Goal: Information Seeking & Learning: Learn about a topic

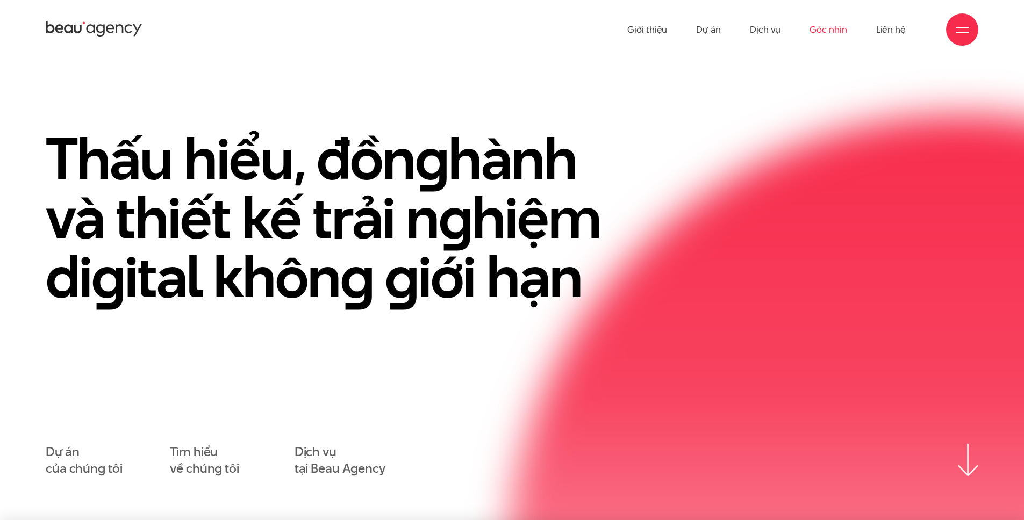
click at [829, 31] on link "Góc nhìn" at bounding box center [828, 29] width 37 height 59
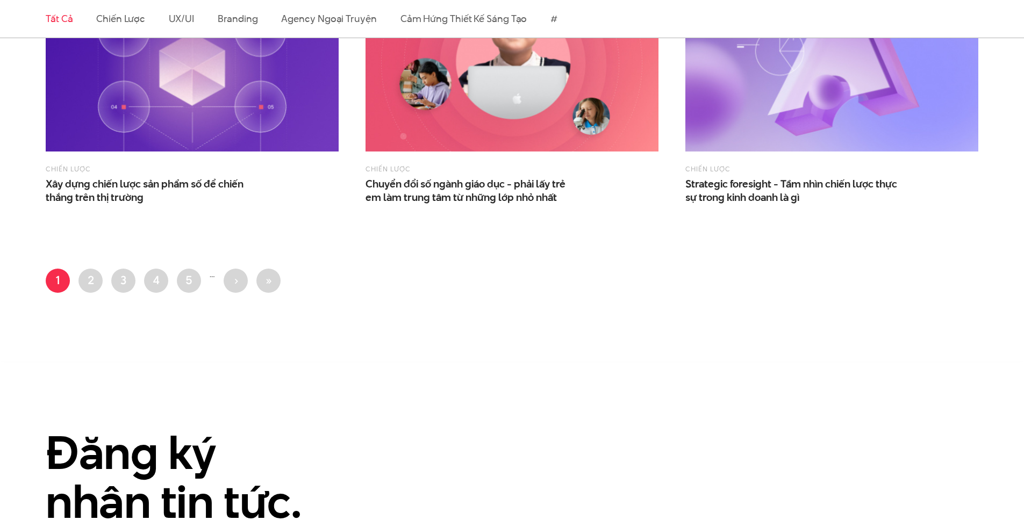
scroll to position [1917, 0]
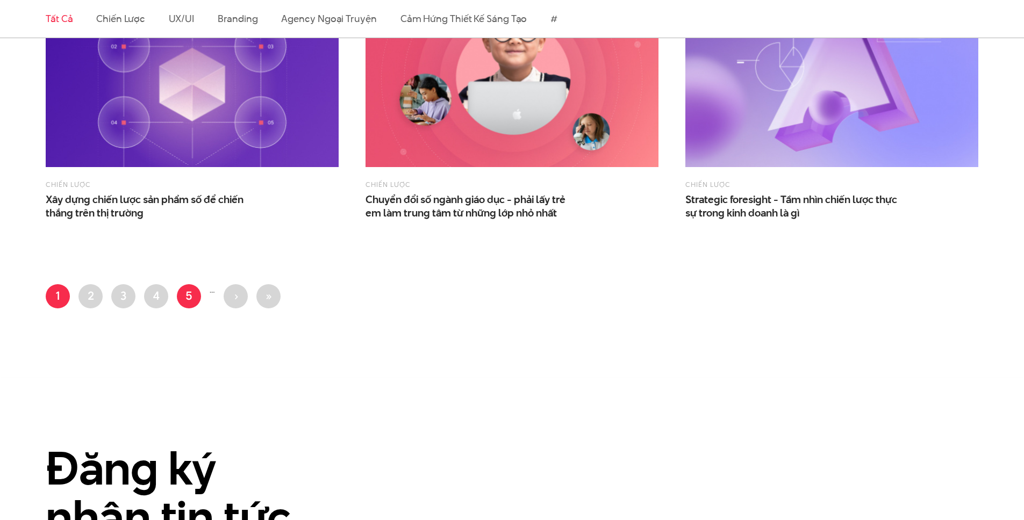
click at [182, 297] on link "Trang 5" at bounding box center [189, 296] width 24 height 24
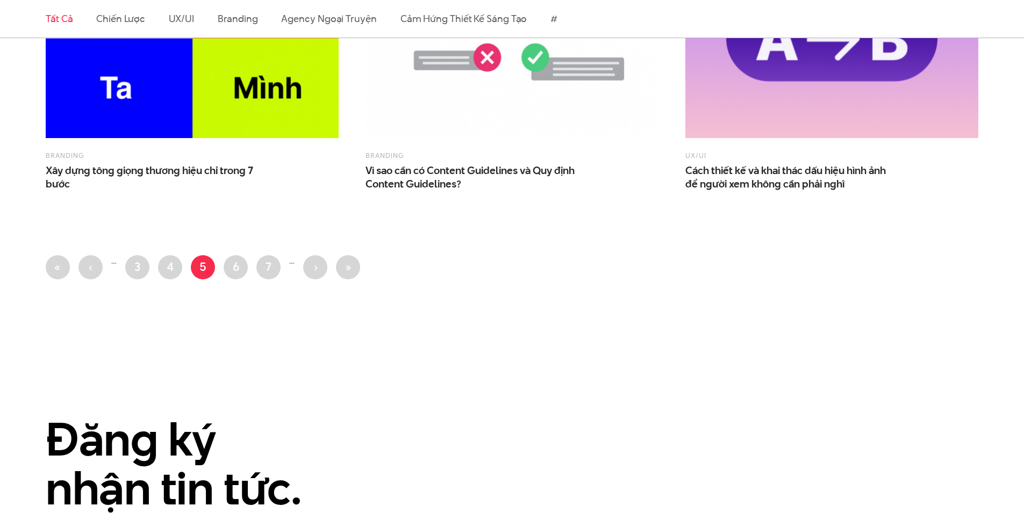
scroll to position [1971, 0]
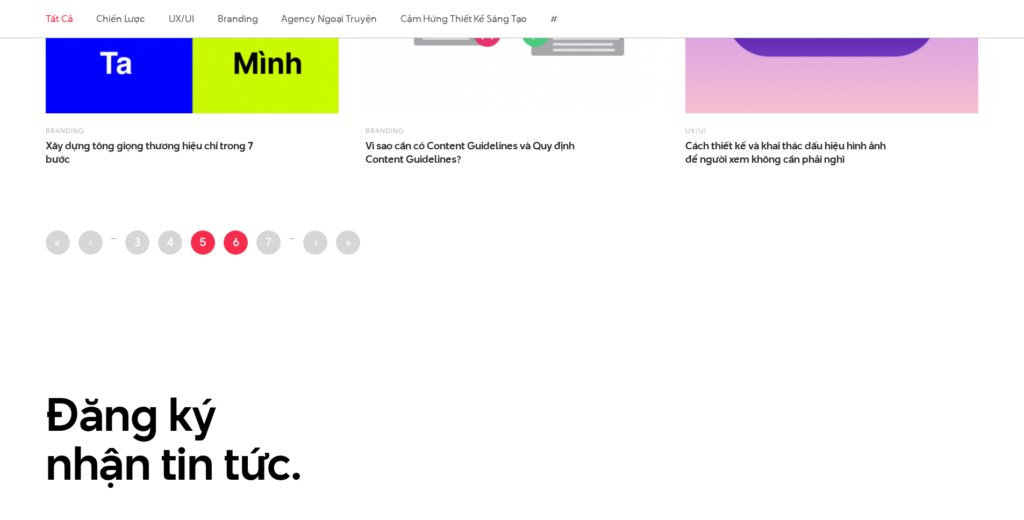
click at [237, 242] on link "Trang 6" at bounding box center [236, 243] width 24 height 24
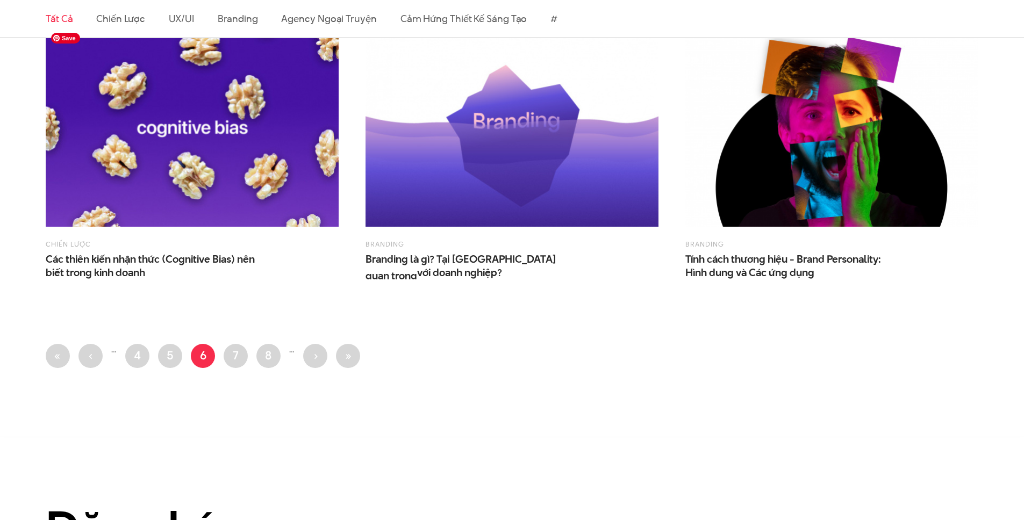
scroll to position [1869, 0]
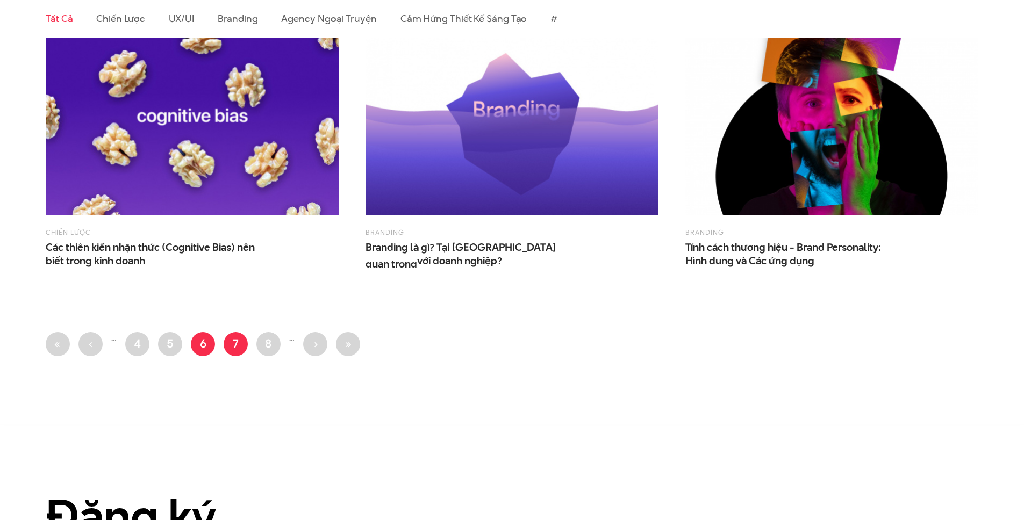
click at [237, 349] on link "Trang 7" at bounding box center [236, 344] width 24 height 24
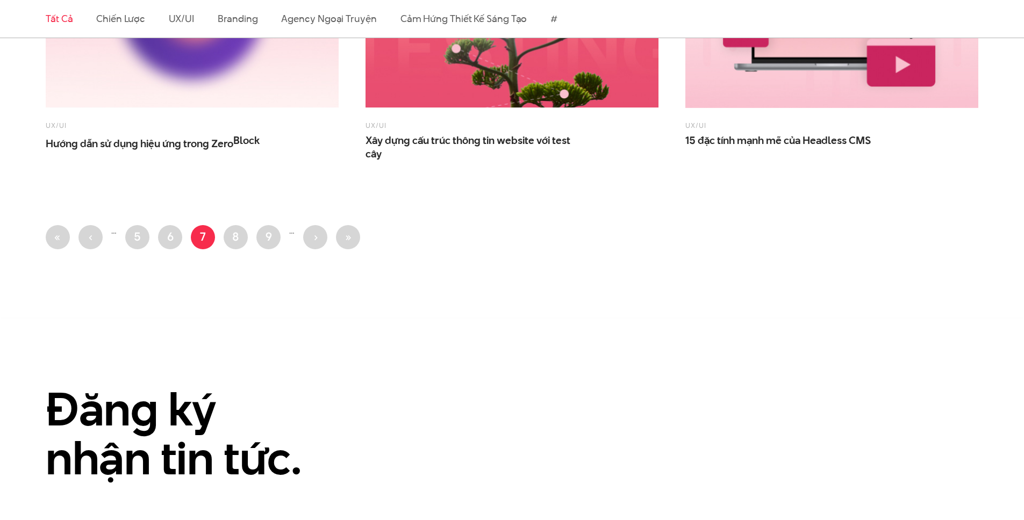
scroll to position [1763, 0]
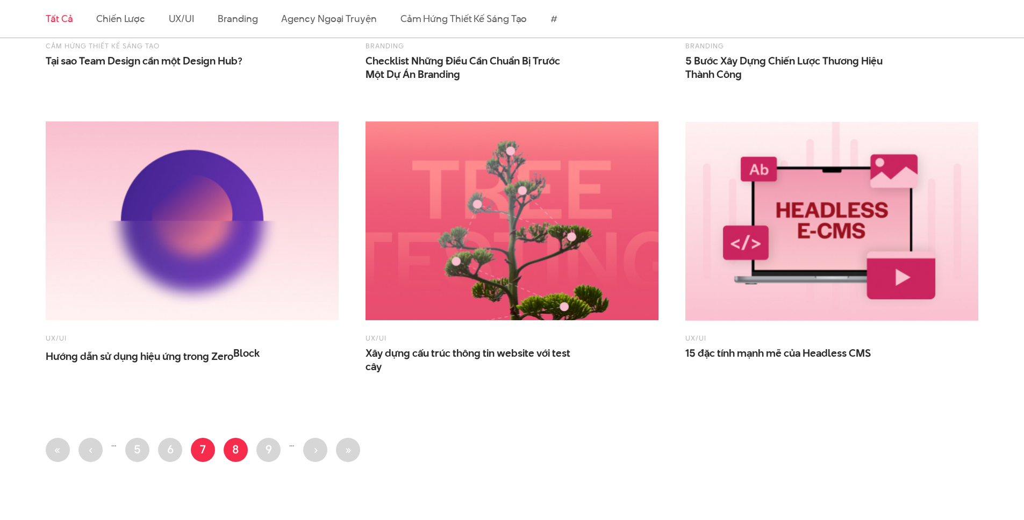
click at [237, 443] on link "Trang 8" at bounding box center [236, 450] width 24 height 24
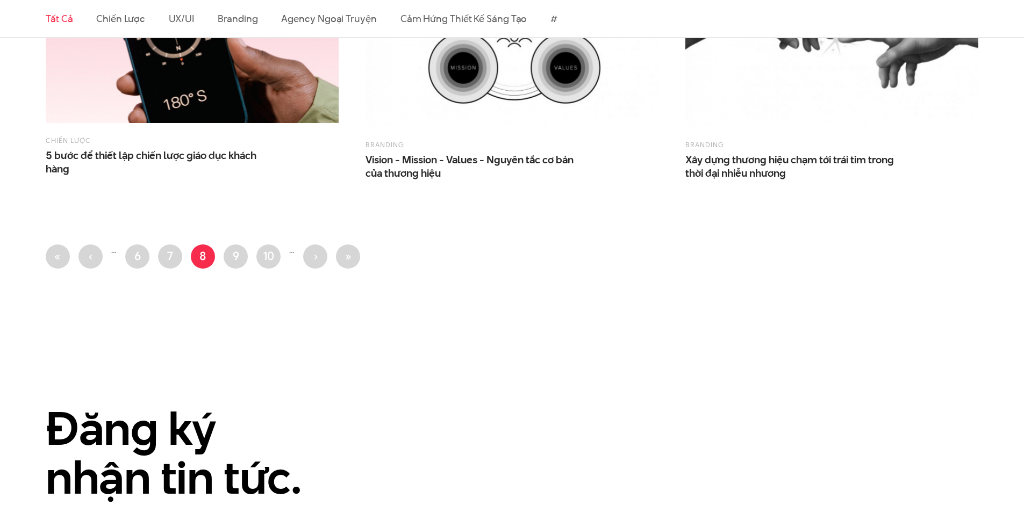
scroll to position [1959, 0]
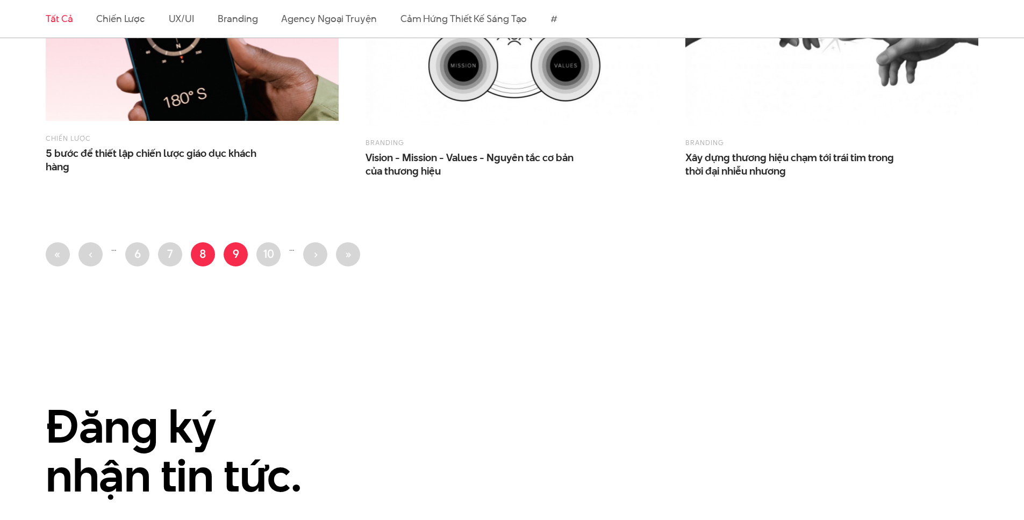
click at [234, 252] on link "Trang 9" at bounding box center [236, 254] width 24 height 24
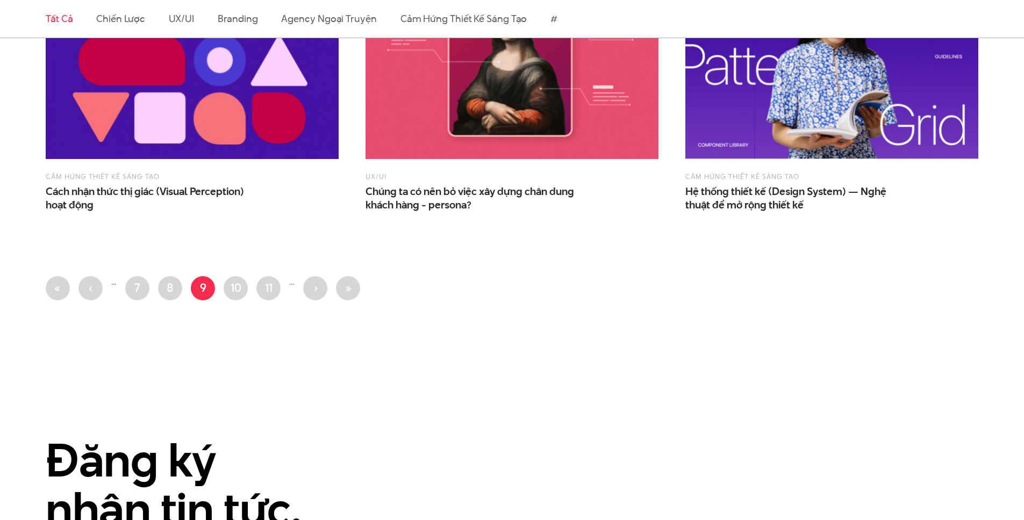
scroll to position [1926, 0]
click at [228, 296] on link "Trang 10" at bounding box center [236, 288] width 24 height 24
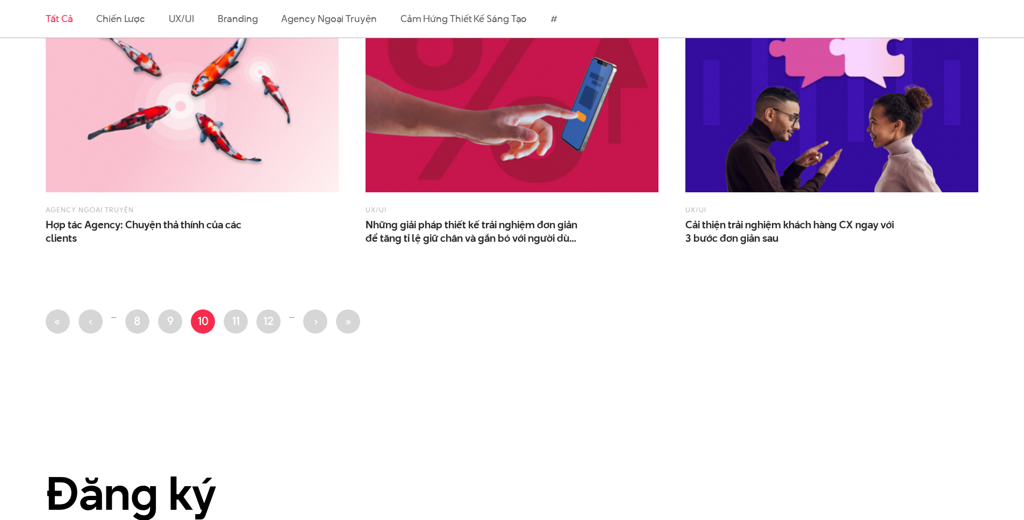
scroll to position [1890, 0]
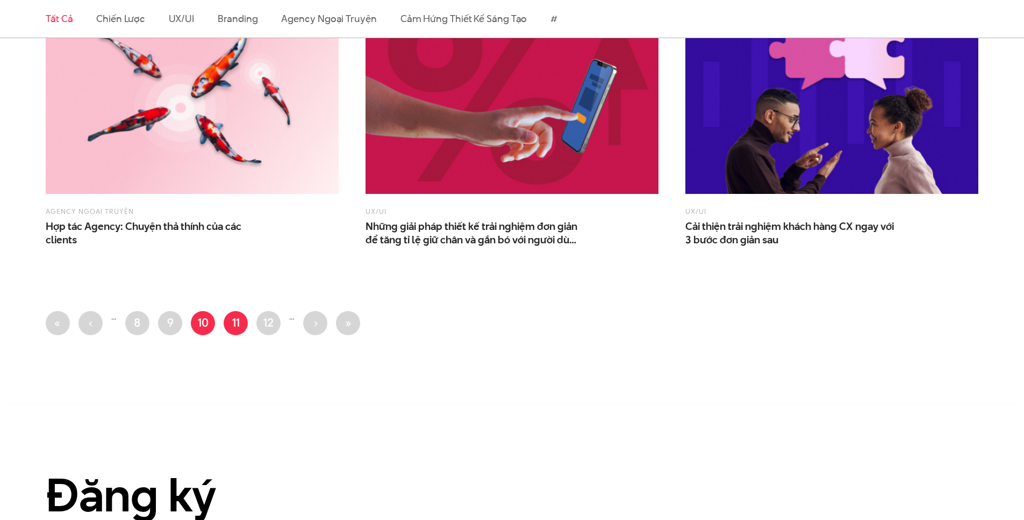
click at [236, 325] on link "Trang 11" at bounding box center [236, 323] width 24 height 24
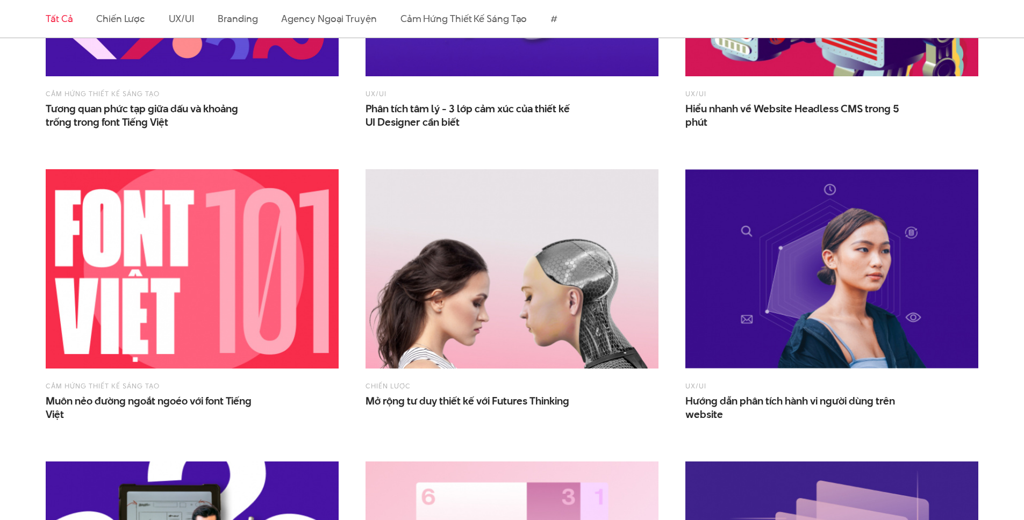
scroll to position [833, 0]
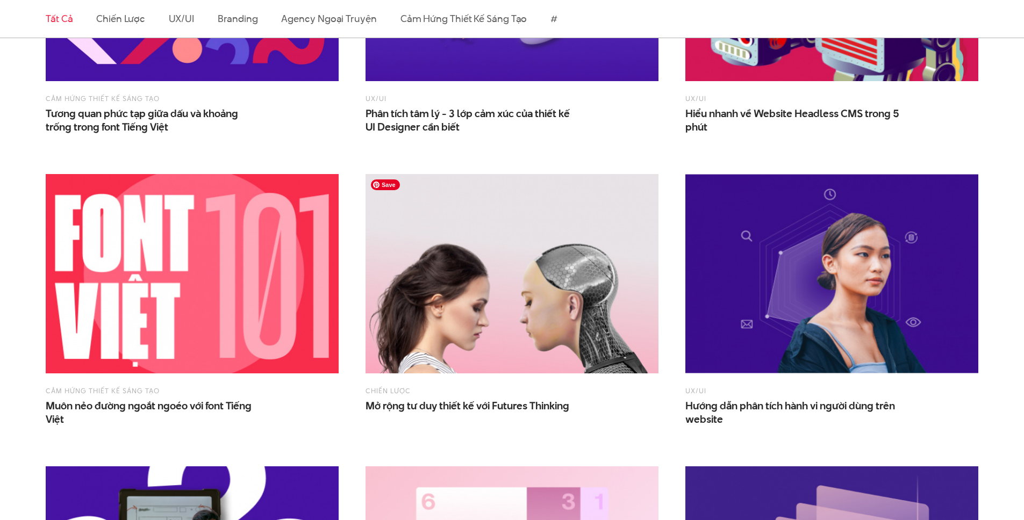
click at [509, 221] on img at bounding box center [512, 273] width 293 height 199
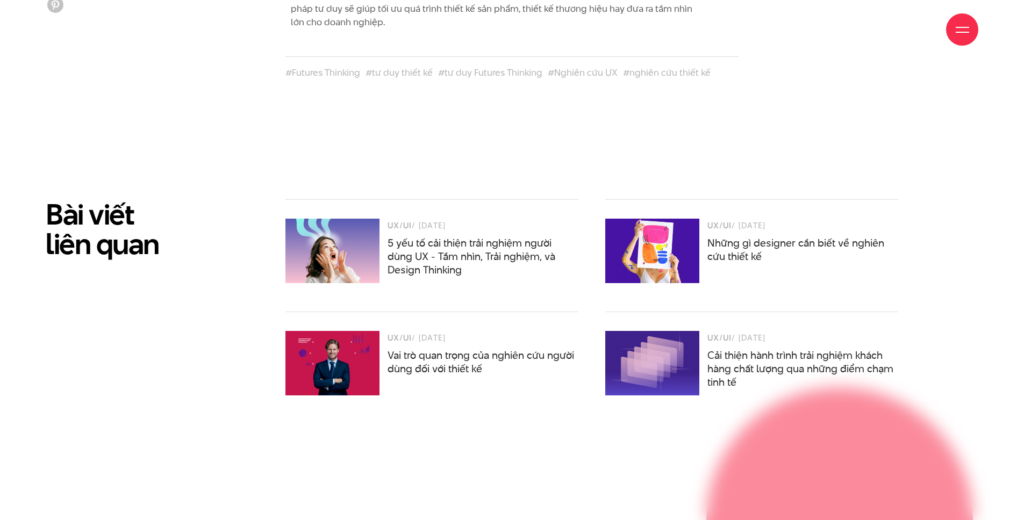
scroll to position [4957, 0]
